Goal: Task Accomplishment & Management: Contribute content

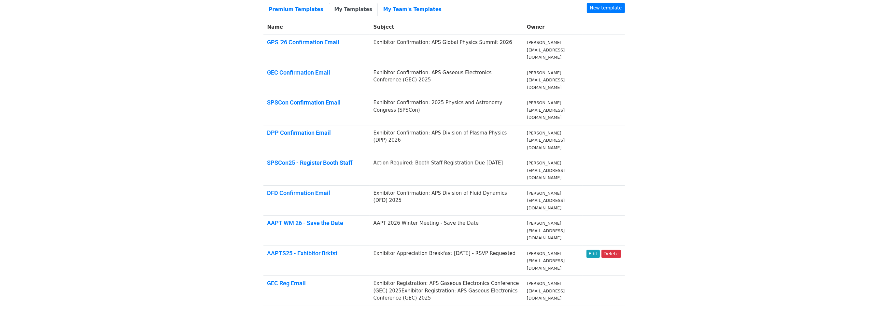
scroll to position [74, 0]
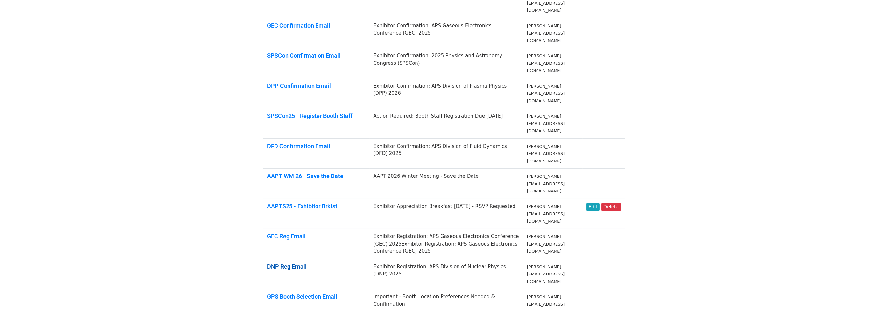
click at [297, 263] on link "DNP Reg Email" at bounding box center [287, 266] width 40 height 7
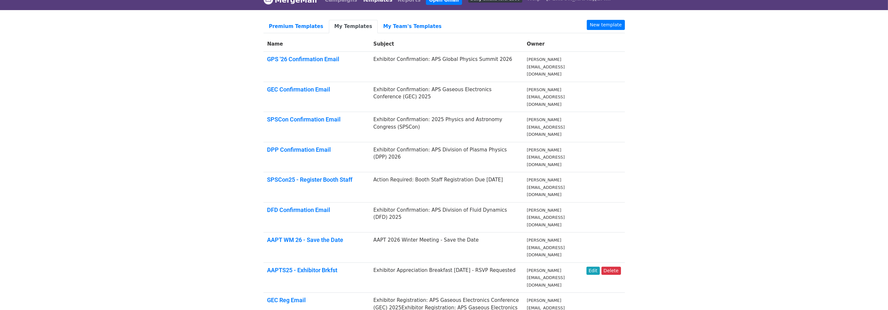
scroll to position [0, 0]
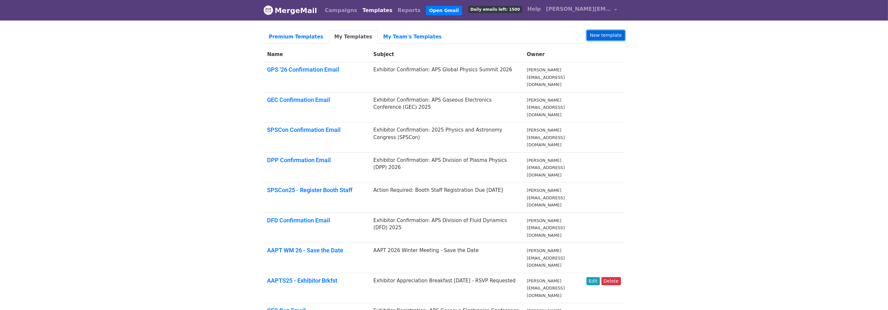
click at [602, 32] on link "New template" at bounding box center [606, 35] width 38 height 10
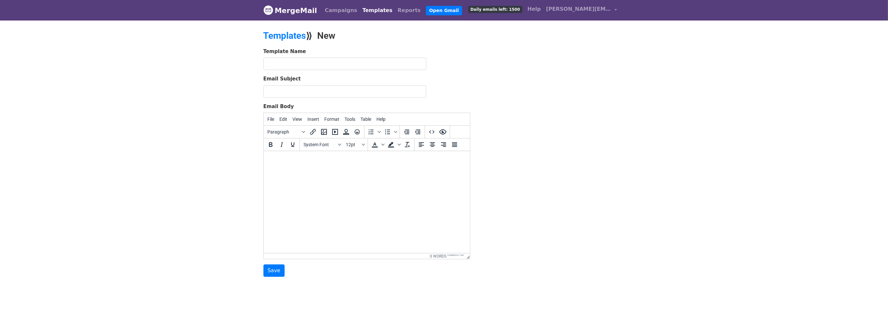
click at [296, 159] on body at bounding box center [367, 159] width 196 height 7
click at [325, 132] on icon "Insert/edit image" at bounding box center [324, 132] width 6 height 6
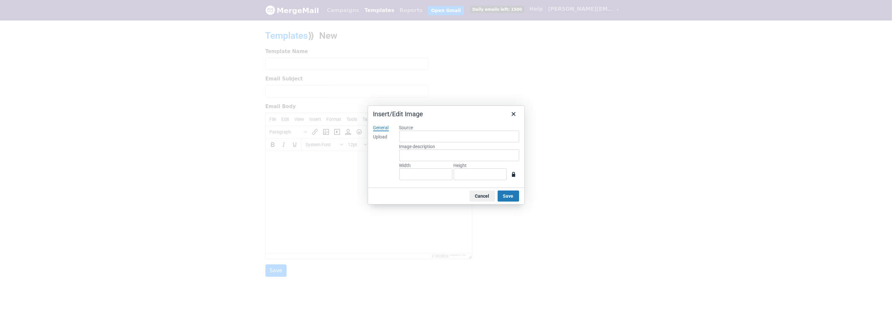
click at [378, 135] on div "Upload" at bounding box center [380, 137] width 14 height 7
click at [451, 159] on button "Browse for an image" at bounding box center [459, 158] width 55 height 11
type input "1600"
type input "300"
click at [506, 198] on button "Save" at bounding box center [508, 195] width 21 height 11
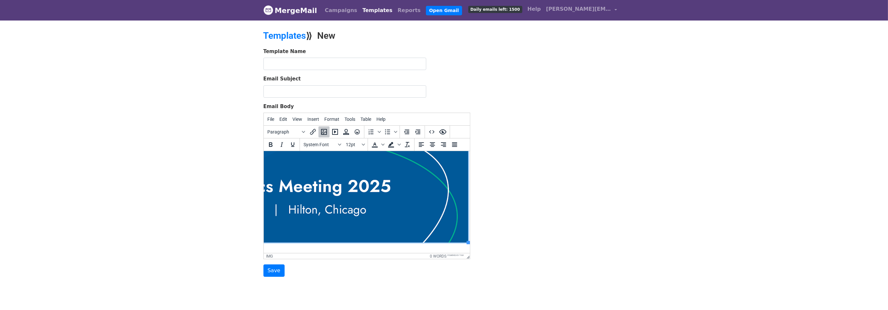
scroll to position [0, 324]
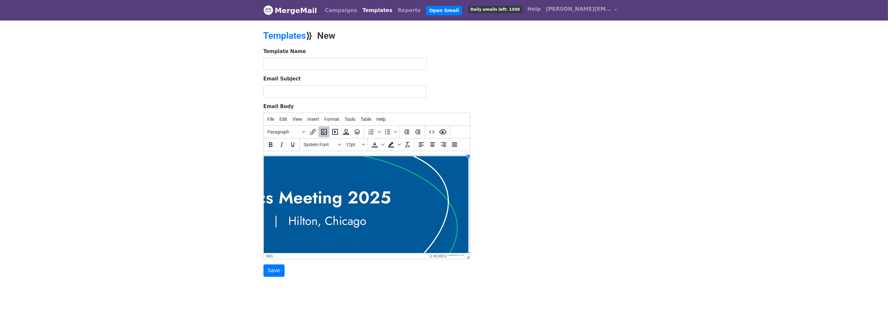
click at [416, 189] on img at bounding box center [207, 205] width 521 height 98
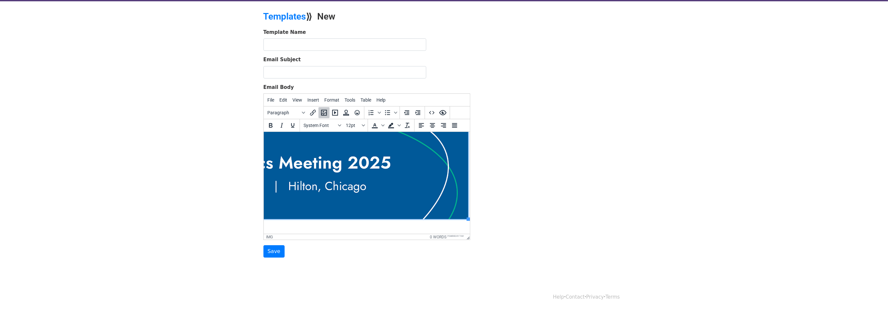
scroll to position [12, 324]
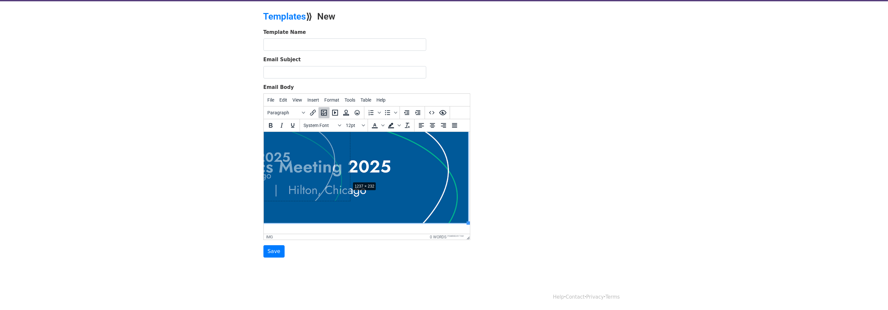
drag, startPoint x: 464, startPoint y: 223, endPoint x: 352, endPoint y: 187, distance: 117.0
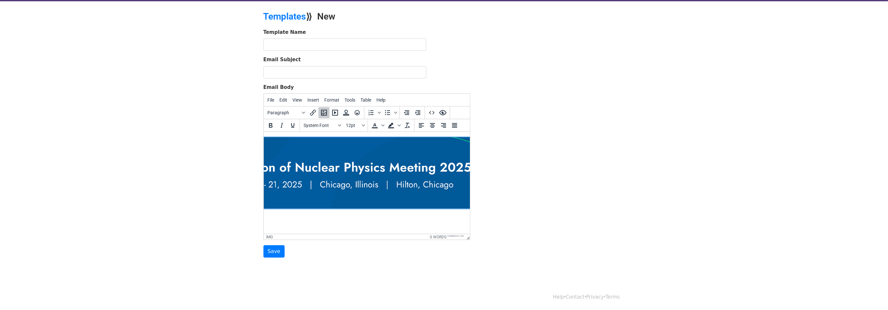
scroll to position [0, 0]
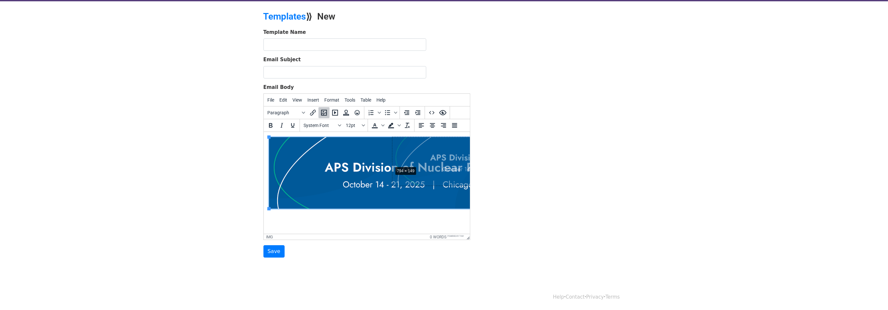
drag, startPoint x: 268, startPoint y: 210, endPoint x: 367, endPoint y: 174, distance: 105.8
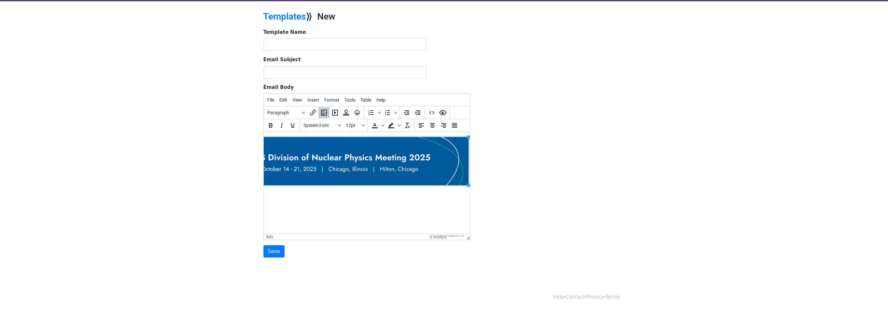
drag, startPoint x: 350, startPoint y: 232, endPoint x: 743, endPoint y: 330, distance: 404.9
drag, startPoint x: 468, startPoint y: 184, endPoint x: 377, endPoint y: 168, distance: 92.6
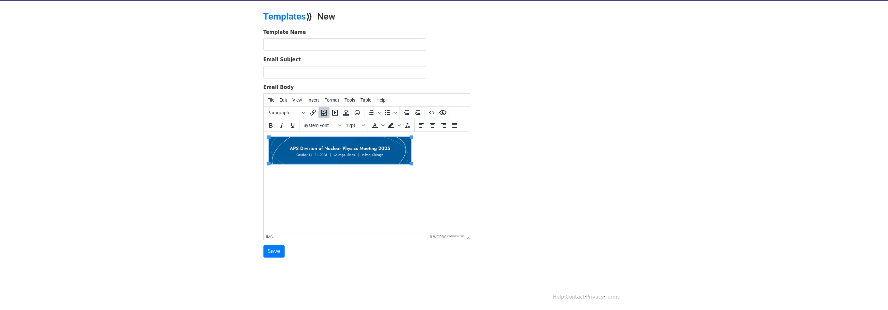
scroll to position [0, 0]
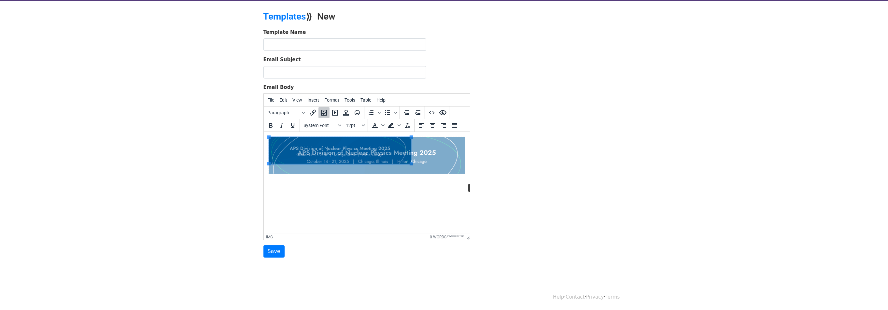
drag, startPoint x: 411, startPoint y: 163, endPoint x: 454, endPoint y: 177, distance: 45.4
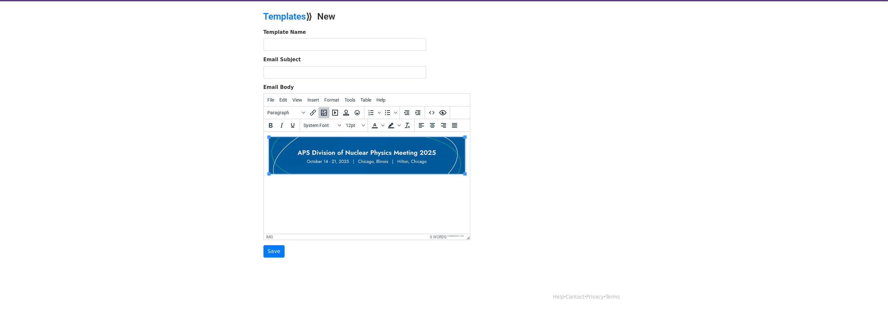
click at [360, 189] on html at bounding box center [366, 160] width 206 height 57
click at [287, 181] on html at bounding box center [366, 156] width 206 height 49
click at [291, 181] on html at bounding box center [366, 156] width 206 height 49
click at [339, 125] on icon "Fonts" at bounding box center [339, 125] width 3 height 2
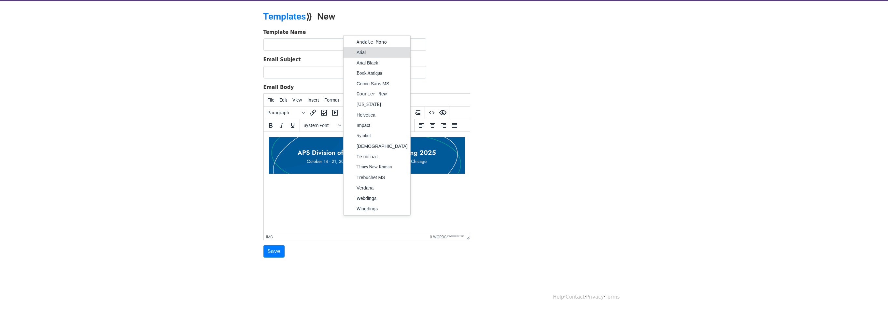
click at [364, 54] on div "Arial" at bounding box center [382, 53] width 51 height 8
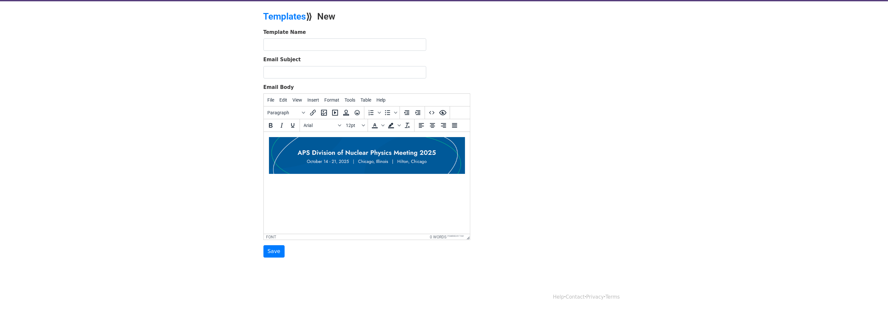
click at [298, 189] on html "﻿" at bounding box center [366, 160] width 206 height 57
click at [278, 48] on input "text" at bounding box center [344, 44] width 163 height 12
type input "DNP Outreach 2024 Exhibitors"
click at [273, 69] on input "Email Subject" at bounding box center [344, 72] width 163 height 12
type input "DNP 2025 Chicago - Reserve Exhibit Space Now!"
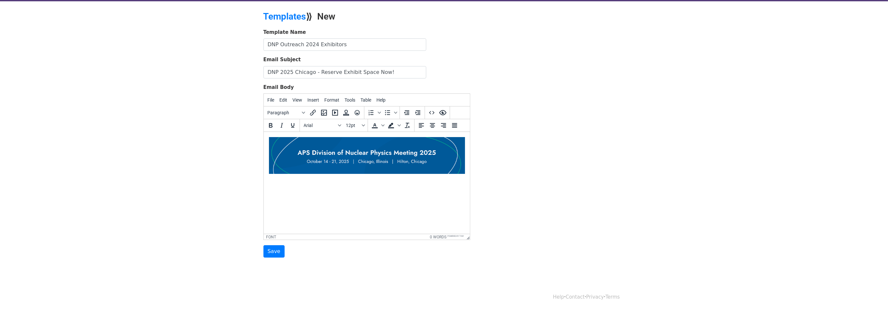
click at [338, 189] on html "﻿" at bounding box center [366, 160] width 206 height 57
click at [269, 179] on font "Dear {{First Name}}," at bounding box center [292, 179] width 47 height 6
click at [280, 199] on div "Dear {{First Name}}," at bounding box center [367, 190] width 196 height 29
click at [361, 201] on font "Dear {{First Name}}, Summer has officially come to a close - and while we beach…" at bounding box center [344, 194] width 151 height 20
click at [390, 200] on font "Dear {{First Name}}, Summer has officially come to a close, and while we beachg…" at bounding box center [343, 194] width 149 height 20
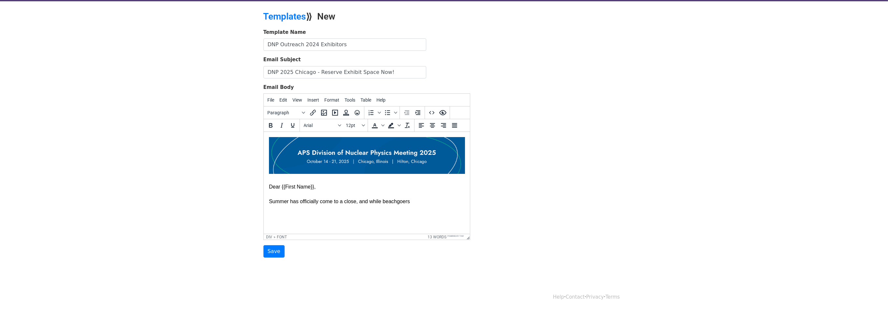
click at [411, 201] on div "Dear {{First Name}}, Summer has officially come to a close, and while beachgoers" at bounding box center [367, 190] width 196 height 29
drag, startPoint x: 413, startPoint y: 200, endPoint x: 261, endPoint y: 196, distance: 152.4
click at [263, 196] on html "Dear {{First Name}}, Summer has officially come to a close, and while beachgoers" at bounding box center [366, 171] width 206 height 78
click at [387, 71] on input "DNP 2025 Chicago - Reserve Exhibit Space Now!" at bounding box center [344, 72] width 163 height 12
drag, startPoint x: 384, startPoint y: 71, endPoint x: 372, endPoint y: 71, distance: 12.7
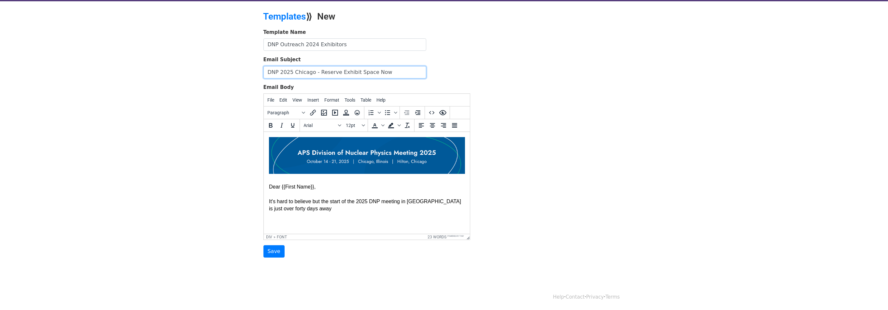
click at [372, 71] on input "DNP 2025 Chicago - Reserve Exhibit Space Now" at bounding box center [344, 72] width 163 height 12
type input "DNP 2025 Chicago - Reserve Exhibit Space Now"
click at [294, 207] on div "Dear {{First Name}}, It's hard to believe but the start of the 2025 DNP meeting…" at bounding box center [367, 194] width 196 height 36
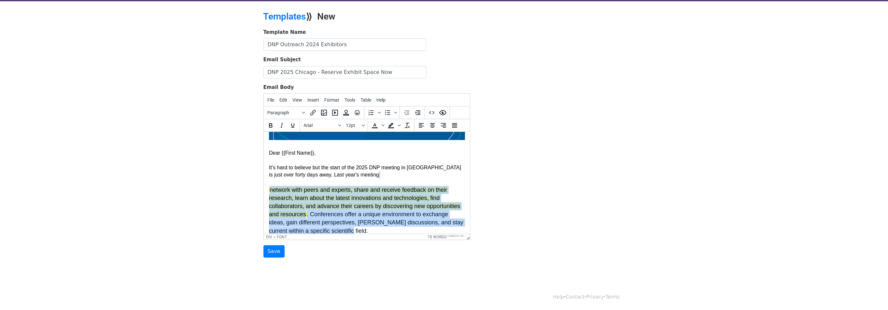
drag, startPoint x: 352, startPoint y: 230, endPoint x: 268, endPoint y: 179, distance: 97.8
click at [268, 179] on html "Dear {{First Name}}, It's hard to believe but the start of the 2025 DNP meeting…" at bounding box center [366, 169] width 206 height 142
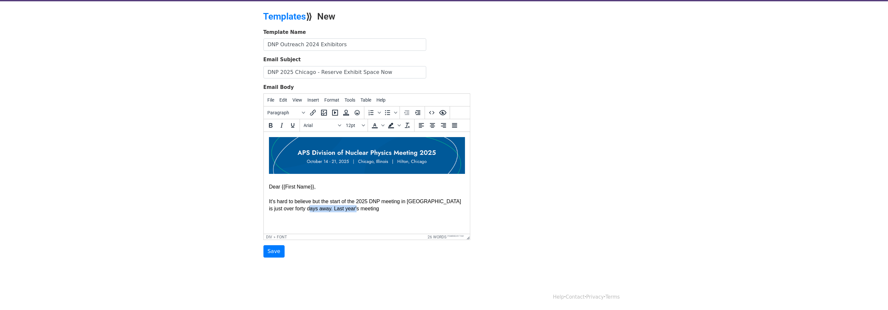
drag, startPoint x: 349, startPoint y: 212, endPoint x: 296, endPoint y: 207, distance: 53.3
click at [296, 207] on div "Dear {{First Name}}, It's hard to believe but the start of the 2025 DNP meeting…" at bounding box center [367, 198] width 196 height 44
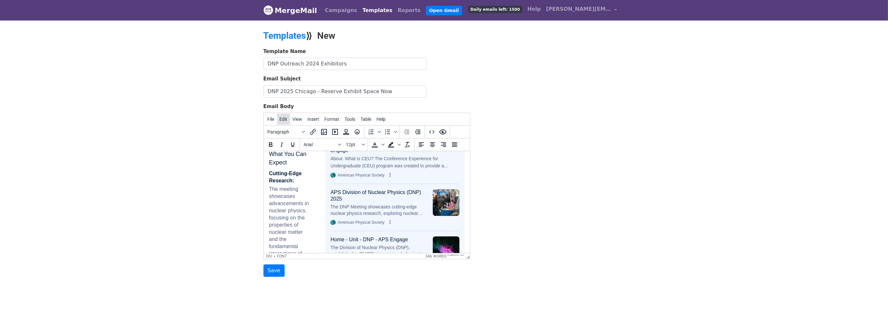
click at [285, 118] on span "Edit" at bounding box center [284, 119] width 8 height 5
click at [295, 130] on div "Undo" at bounding box center [309, 132] width 37 height 8
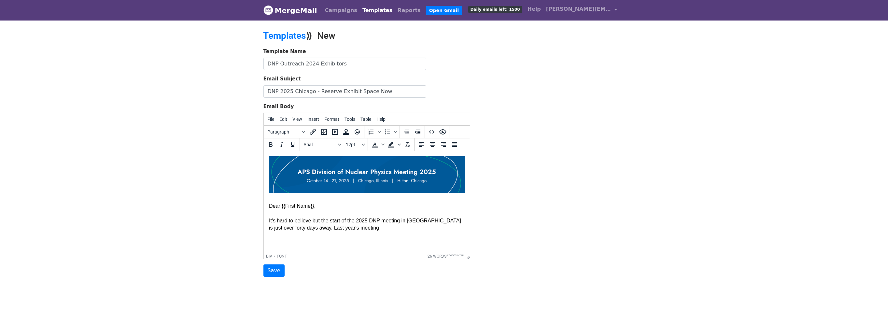
click at [357, 225] on div "Dear {{First Name}}, It's hard to believe but the start of the 2025 DNP meeting…" at bounding box center [367, 217] width 196 height 44
drag, startPoint x: 344, startPoint y: 226, endPoint x: 296, endPoint y: 228, distance: 48.5
click at [296, 228] on div "Dear {{First Name}}, It's hard to believe but the start of the 2025 DNP meeting…" at bounding box center [367, 217] width 196 height 44
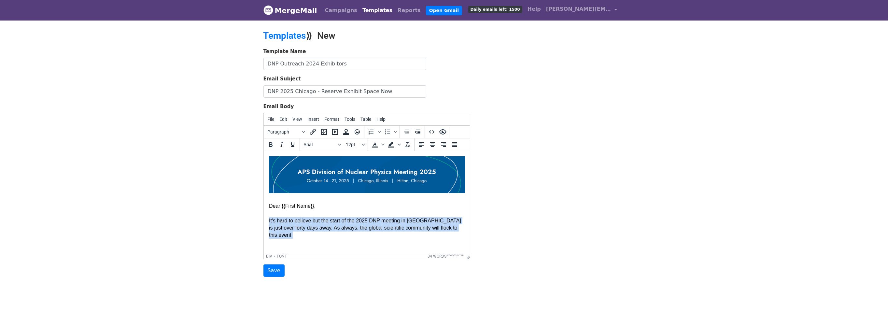
scroll to position [21, 0]
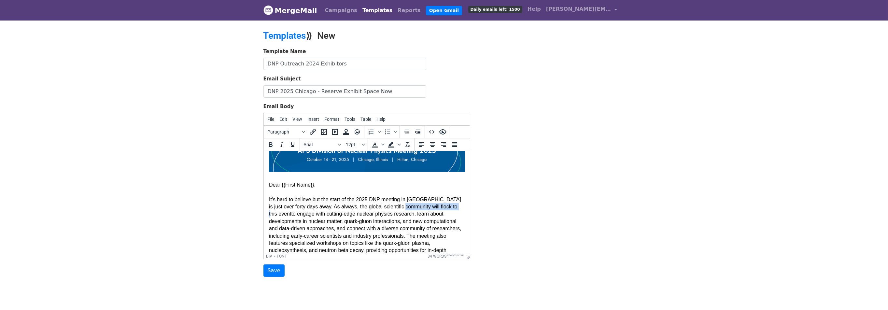
drag, startPoint x: 405, startPoint y: 205, endPoint x: 455, endPoint y: 205, distance: 50.1
click at [455, 205] on font "Dear {{First Name}}, It's hard to believe but the start of the 2025 DNP meeting…" at bounding box center [365, 199] width 192 height 35
click at [437, 206] on font "to engage with cutting-edge nuclear physics research, learn about developments …" at bounding box center [366, 228] width 195 height 49
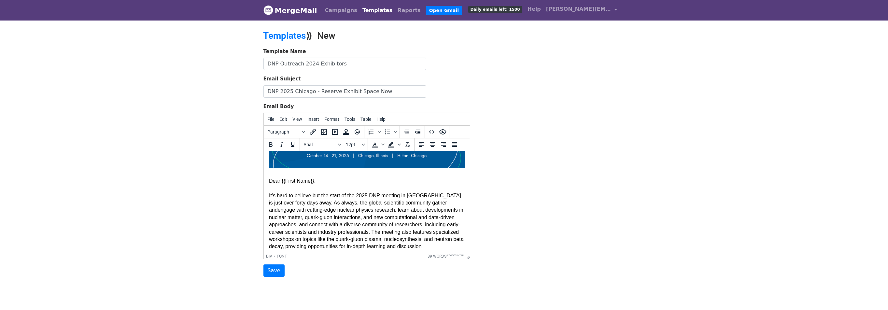
scroll to position [27, 0]
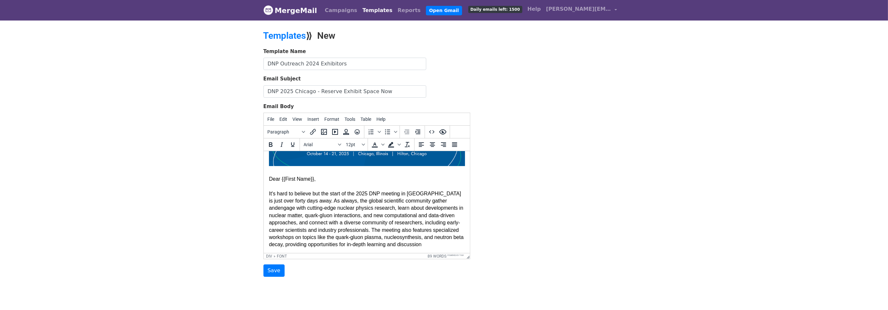
click at [432, 244] on font "engage with cutting-edge nuclear physics research, learn about developments in …" at bounding box center [366, 226] width 195 height 42
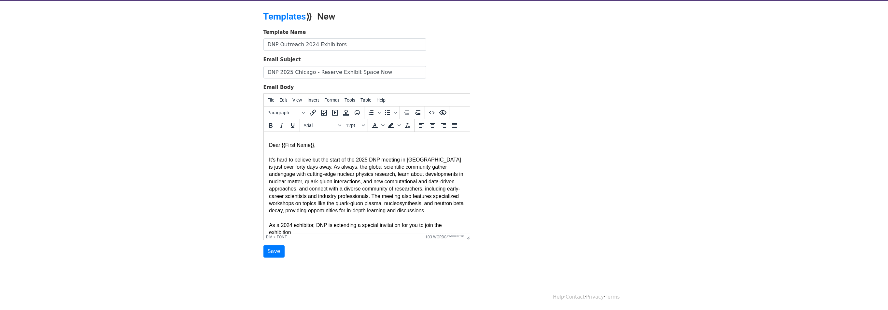
scroll to position [43, 0]
click at [329, 230] on font "As a 2024 exhibitor, DNP is extending a special invitation for you to join the …" at bounding box center [355, 227] width 173 height 13
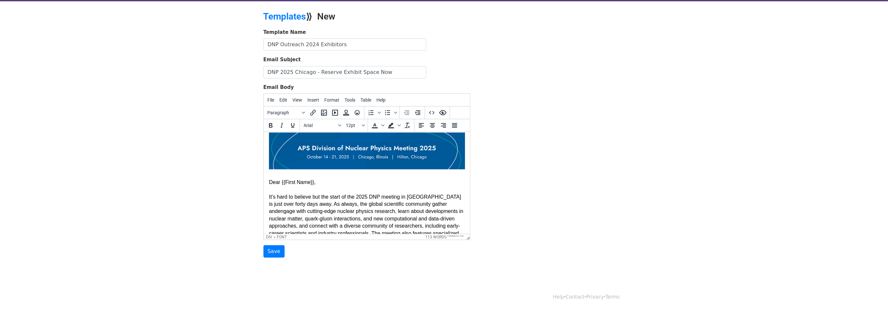
scroll to position [49, 0]
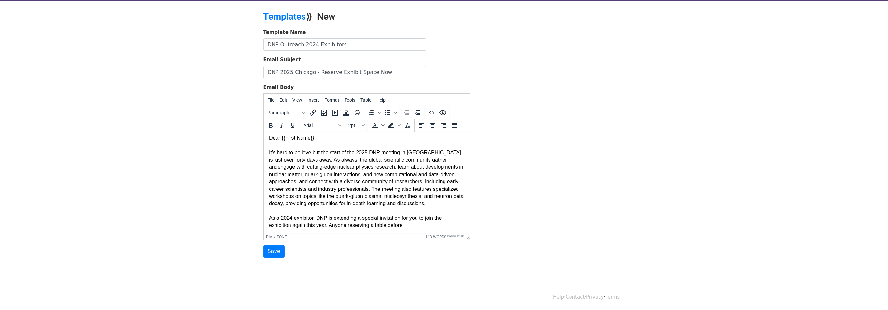
click at [408, 225] on div "Dear {{First Name}}, It's hard to believe but the start of the 2025 DNP meeting…" at bounding box center [367, 178] width 196 height 102
click at [301, 230] on font "As a 2024 exhibitor, DNP is extending a special invitation for you to join the …" at bounding box center [360, 224] width 183 height 20
click at [437, 231] on div "Dear {{First Name}}, It's hard to believe but the start of the 2025 DNP meeting…" at bounding box center [367, 179] width 196 height 109
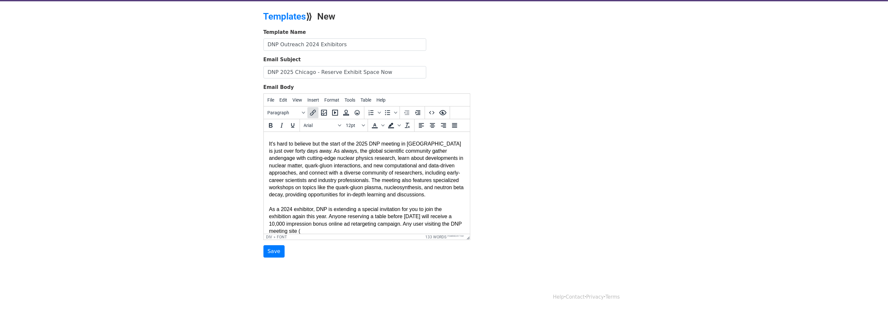
click at [311, 113] on icon "Insert/edit link" at bounding box center [313, 113] width 8 height 8
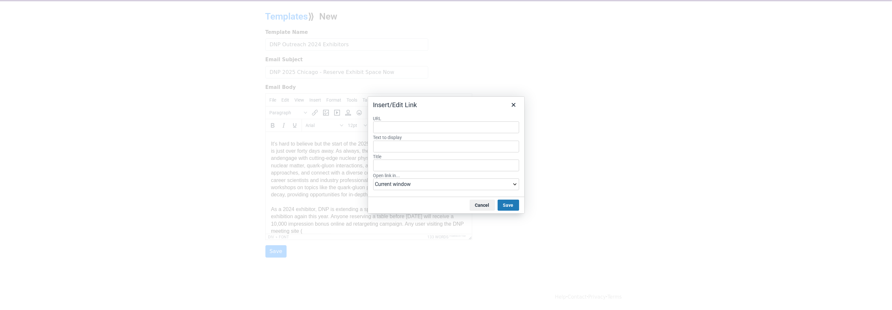
type input "https://indico.phy.anl.gov/event/58/"
click at [446, 160] on input "Title" at bounding box center [446, 166] width 146 height 12
click at [441, 145] on input "https://indico.phy.anl.gov/event/58/" at bounding box center [446, 147] width 146 height 12
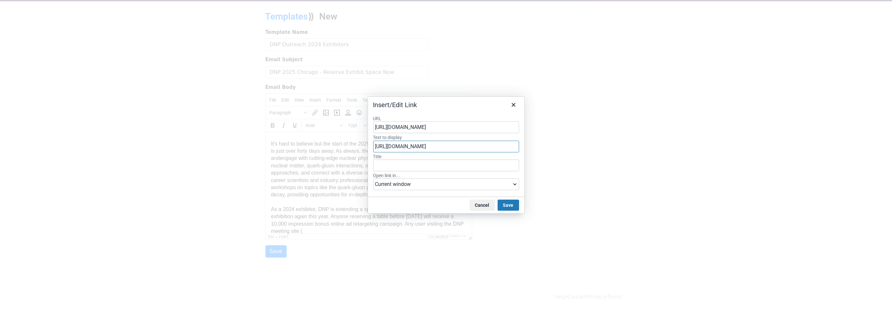
click at [441, 145] on input "https://indico.phy.anl.gov/event/58/" at bounding box center [446, 147] width 146 height 12
type input "DNP 2025 Annual Meeting"
click at [514, 183] on select "Current window New window" at bounding box center [446, 184] width 146 height 12
select select "_blank"
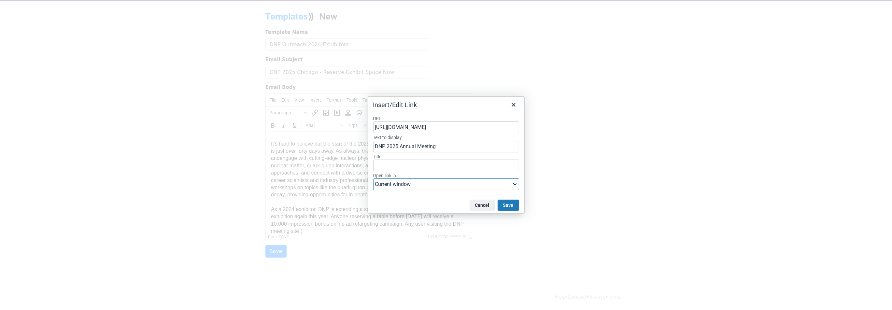
click at [373, 178] on select "Current window New window" at bounding box center [446, 184] width 146 height 12
click at [514, 184] on select "Current window New window" at bounding box center [446, 184] width 146 height 12
select select
click at [373, 178] on select "Current window New window" at bounding box center [446, 184] width 146 height 12
click at [500, 203] on button "Save" at bounding box center [508, 205] width 21 height 11
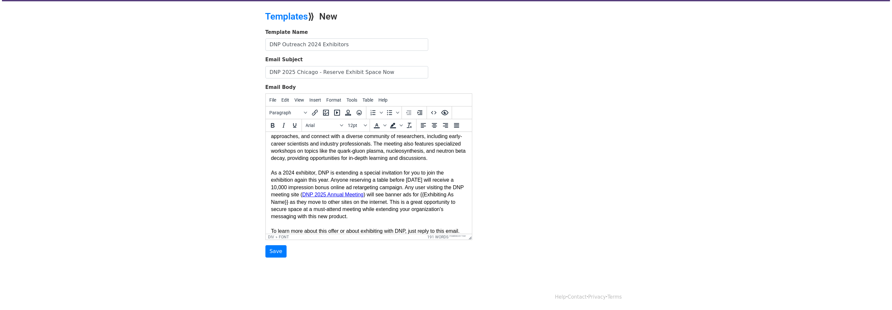
scroll to position [102, 0]
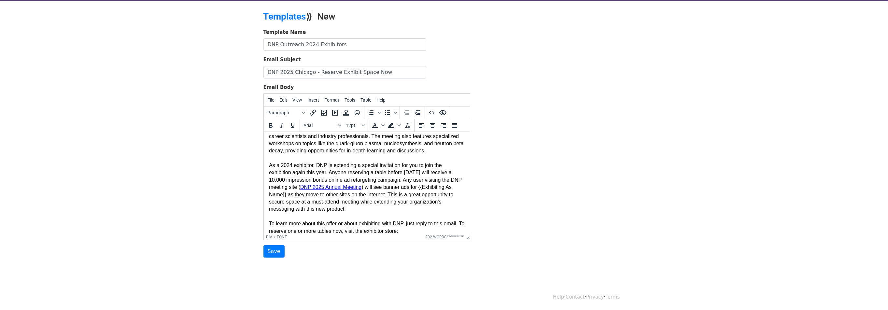
click at [305, 179] on font "As a 2024 exhibitor, DNP is extending a special invitation for you to join the …" at bounding box center [366, 197] width 195 height 71
click at [414, 229] on div "Dear {{First Name}}, It's hard to believe but the start of the 2025 DNP meeting…" at bounding box center [367, 154] width 196 height 161
click at [313, 111] on icon "Insert/edit link" at bounding box center [313, 113] width 8 height 8
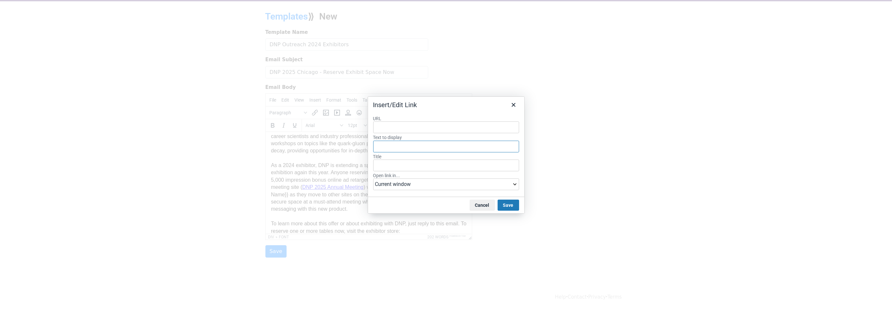
click at [402, 148] on input "Text to display" at bounding box center [446, 147] width 146 height 12
type input "DNP Exhibitor Store"
click at [389, 125] on input "URL" at bounding box center [446, 127] width 146 height 12
paste input "https://www.aps.org/about/partner/division-nuclear-physics-2025"
type input "https://www.aps.org/about/partner/division-nuclear-physics-2025"
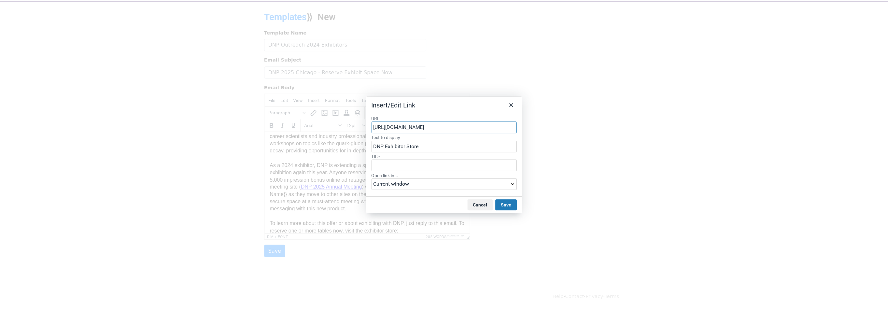
scroll to position [0, 12]
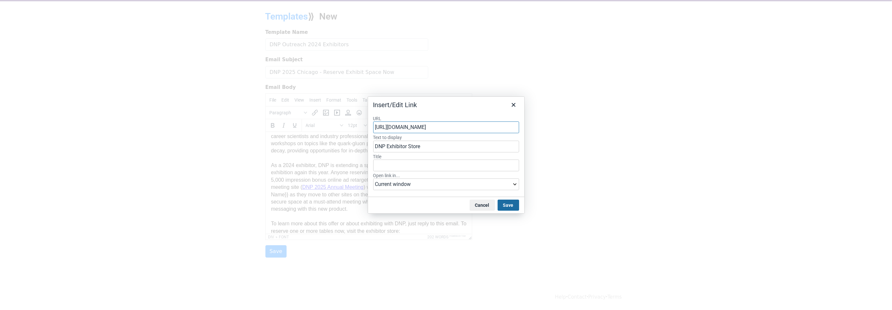
click at [510, 206] on button "Save" at bounding box center [508, 205] width 21 height 11
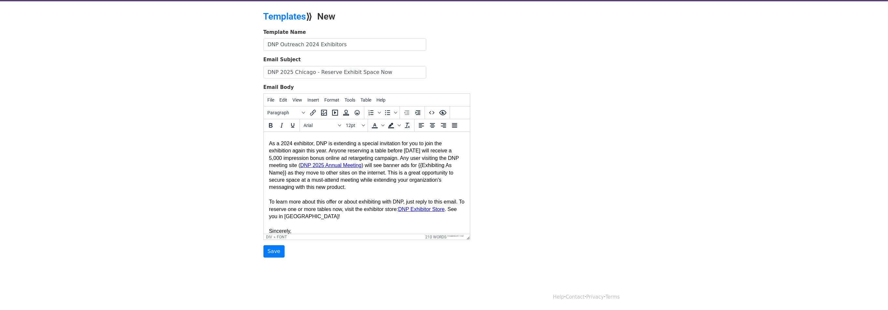
scroll to position [130, 0]
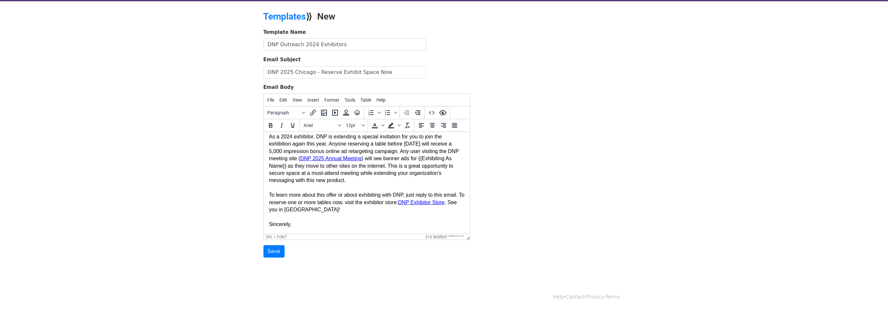
click at [297, 226] on div "Dear {{First Name}}, It's hard to believe but the start of the 2025 DNP meeting…" at bounding box center [367, 144] width 196 height 197
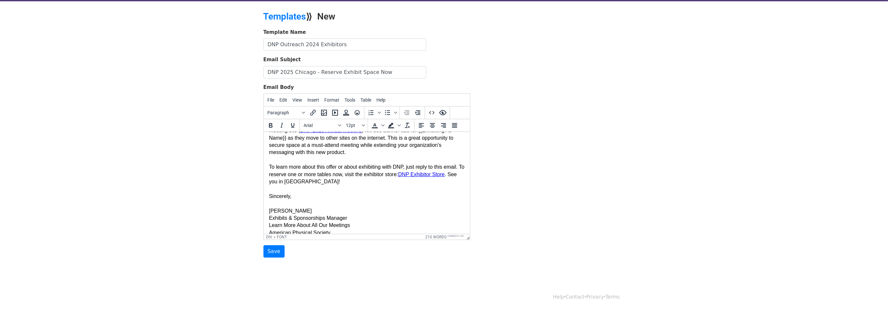
scroll to position [160, 0]
drag, startPoint x: 354, startPoint y: 224, endPoint x: 263, endPoint y: 222, distance: 90.9
click at [263, 222] on html "Dear {{First Name}}, It's hard to believe but the start of the 2025 DNP meeting…" at bounding box center [366, 109] width 206 height 275
click at [269, 223] on div "American Physical Society" at bounding box center [367, 223] width 196 height 7
click at [332, 223] on div "American Physical Society" at bounding box center [367, 223] width 196 height 7
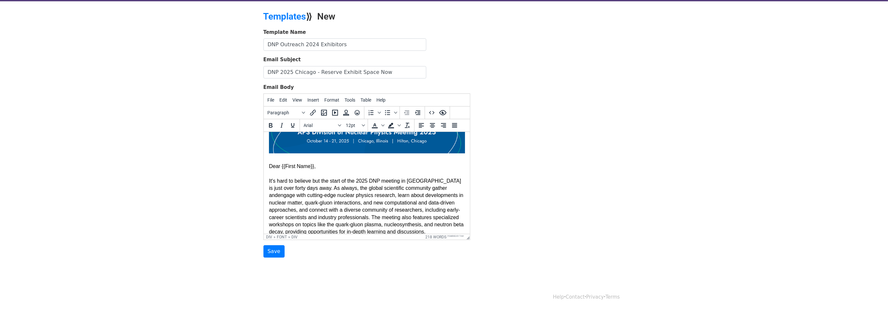
scroll to position [0, 0]
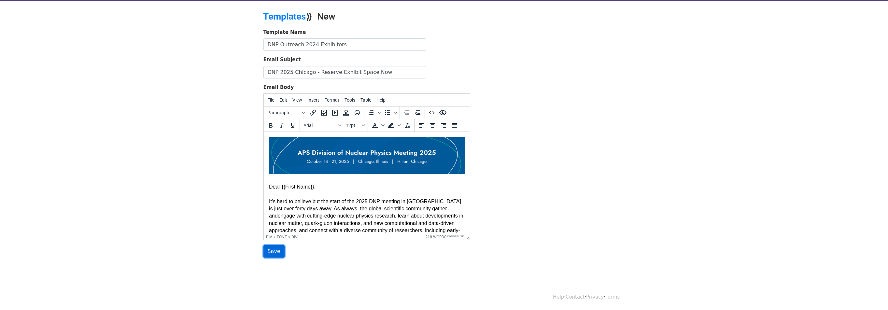
click at [272, 251] on input "Save" at bounding box center [273, 251] width 21 height 12
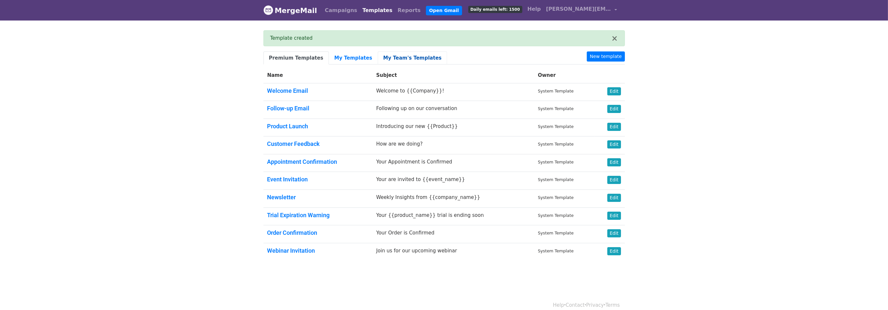
click at [388, 56] on link "My Team's Templates" at bounding box center [412, 57] width 69 height 13
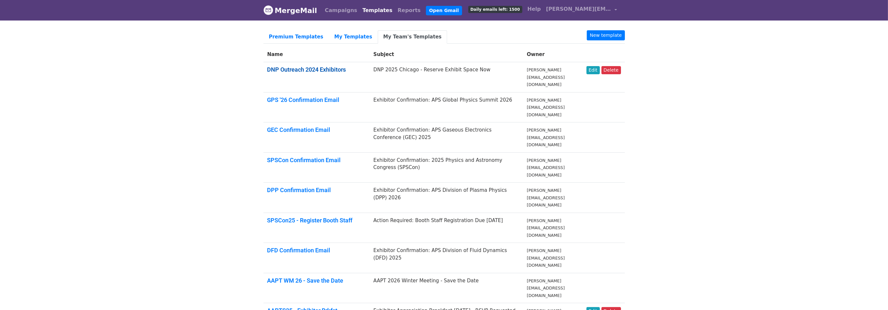
click at [325, 69] on link "DNP Outreach 2024 Exhibitors" at bounding box center [306, 69] width 79 height 7
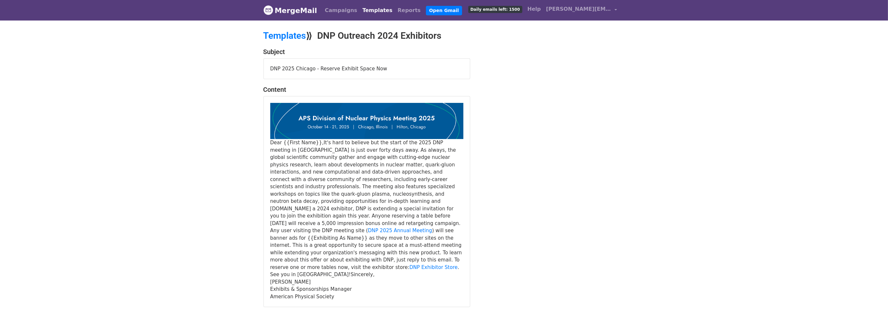
click at [315, 142] on div "Dear {{First Name}},It's hard to believe but the start of the 2025 DNP meeting …" at bounding box center [366, 219] width 193 height 161
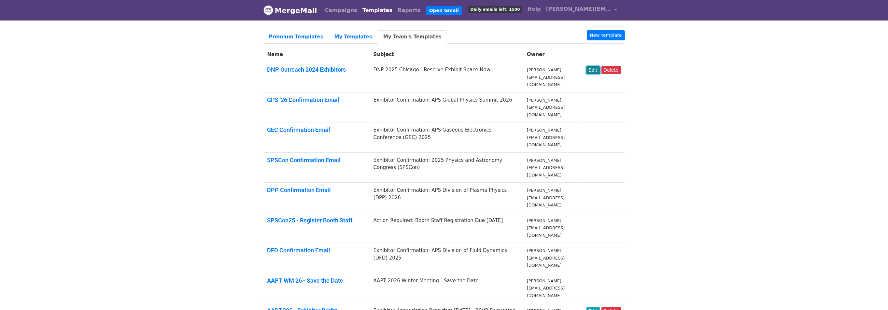
click at [599, 69] on link "Edit" at bounding box center [592, 70] width 13 height 8
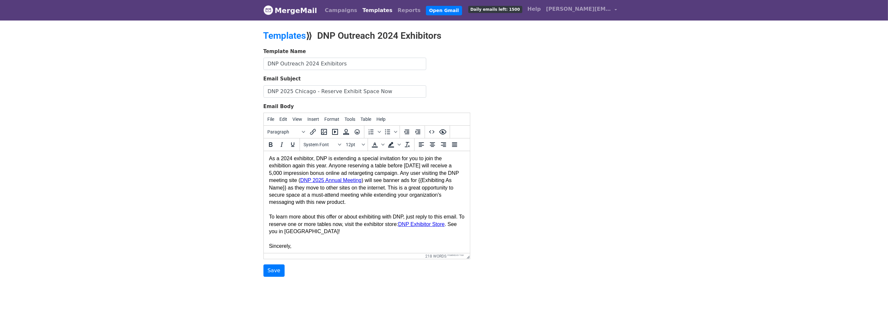
scroll to position [121, 0]
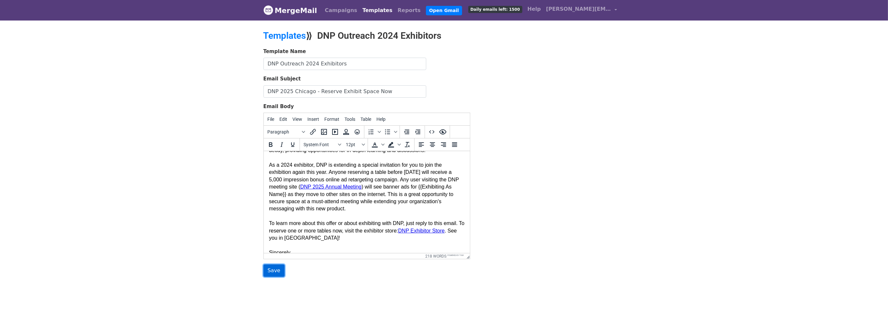
click at [275, 271] on input "Save" at bounding box center [273, 270] width 21 height 12
